Goal: Transaction & Acquisition: Purchase product/service

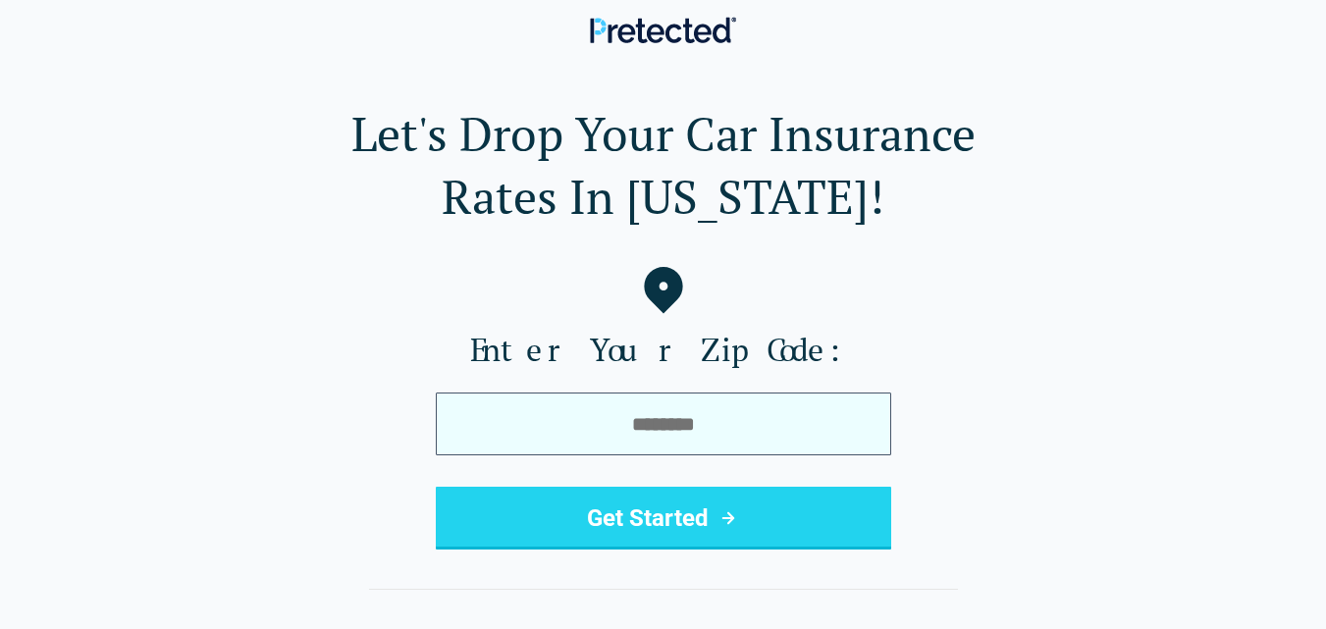
click at [629, 408] on input "tel" at bounding box center [664, 424] width 456 height 63
type input "*****"
click at [436, 487] on button "Get Started" at bounding box center [664, 518] width 456 height 63
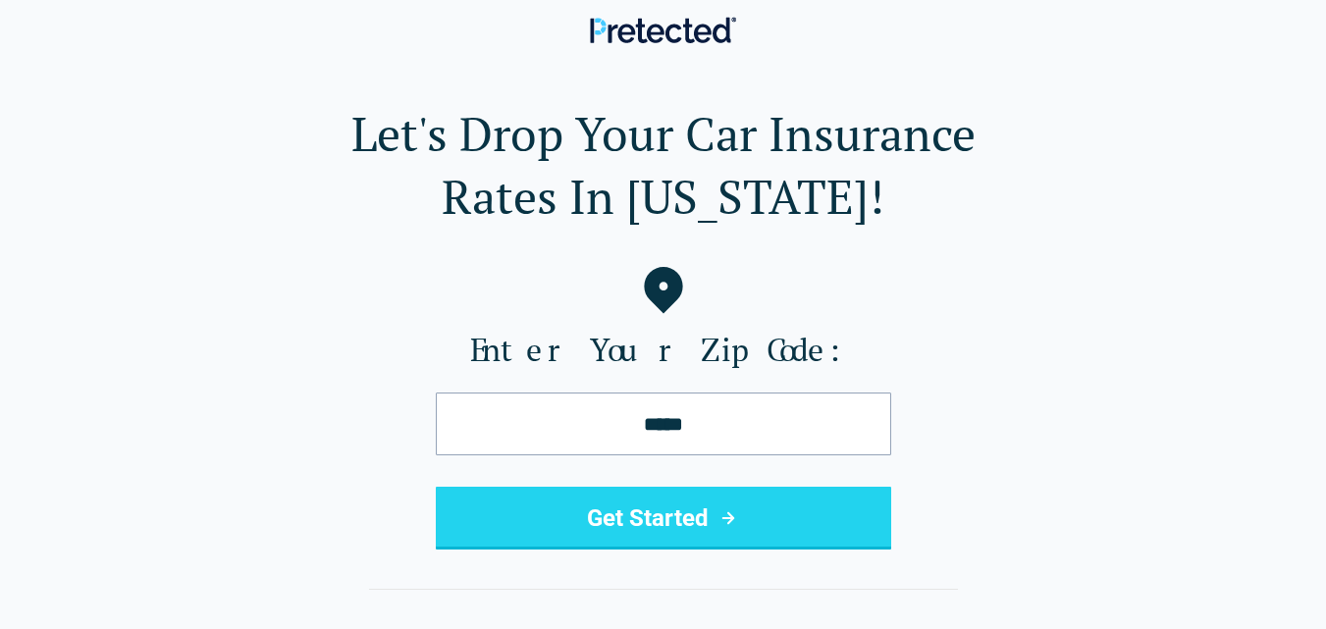
click at [674, 505] on button "Get Started" at bounding box center [664, 518] width 456 height 63
